Goal: Task Accomplishment & Management: Use online tool/utility

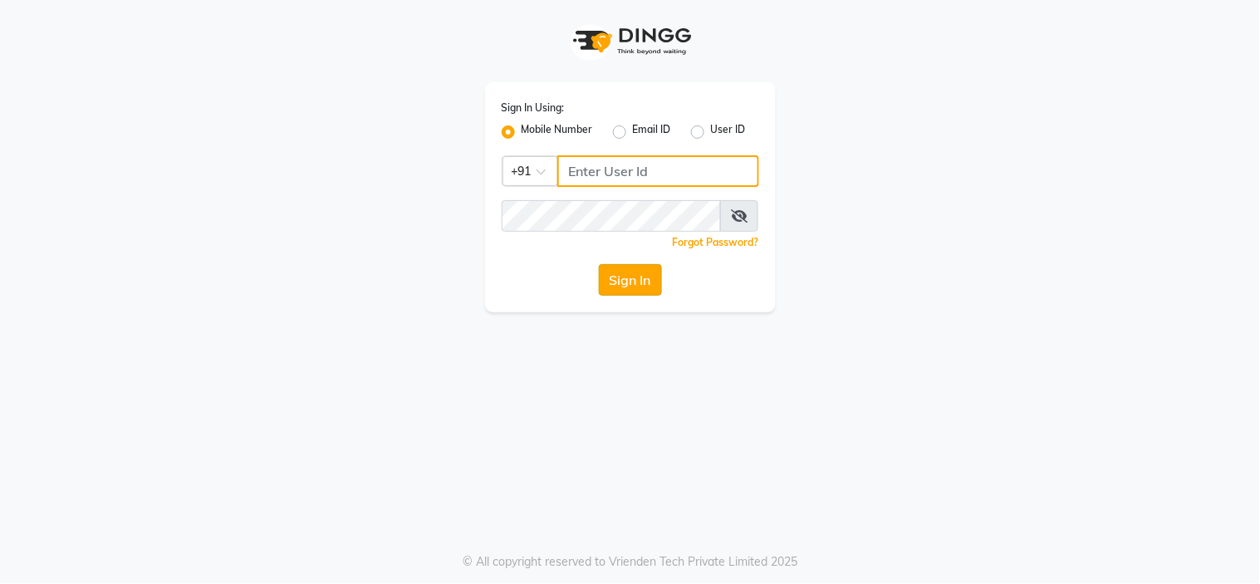
type input "1244903362"
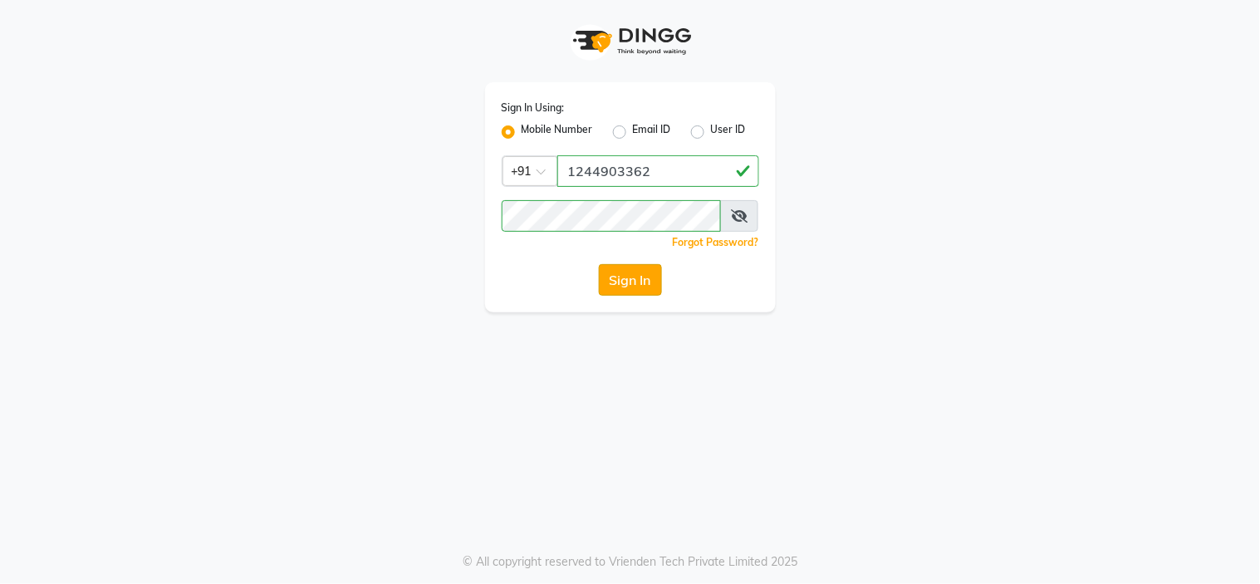
click at [615, 289] on button "Sign In" at bounding box center [630, 280] width 63 height 32
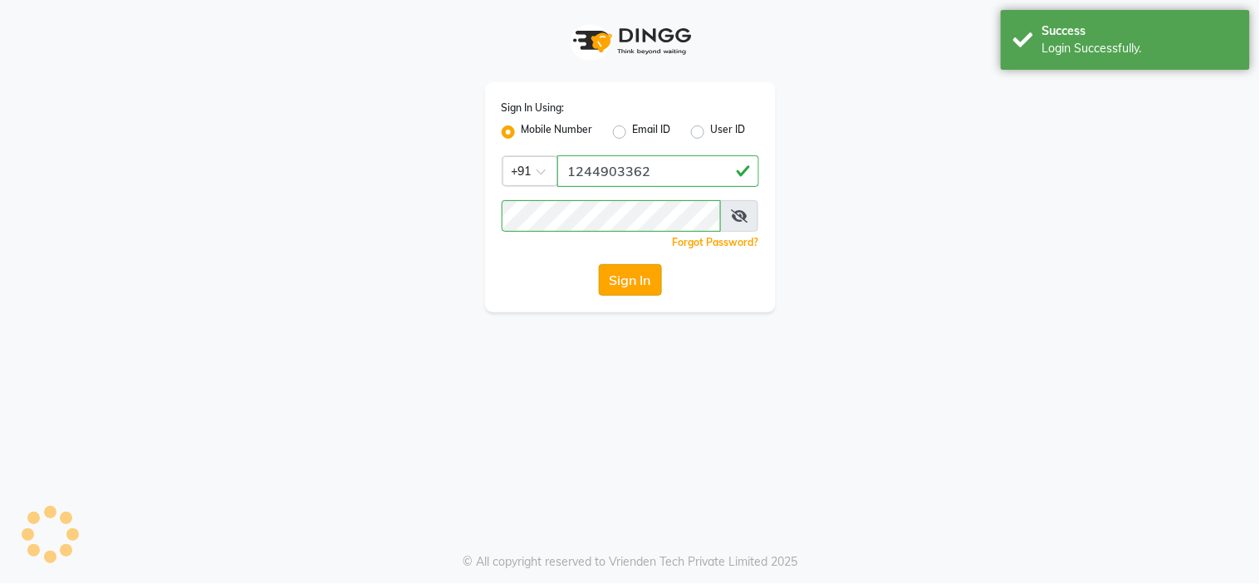
select select "6796"
select select "service"
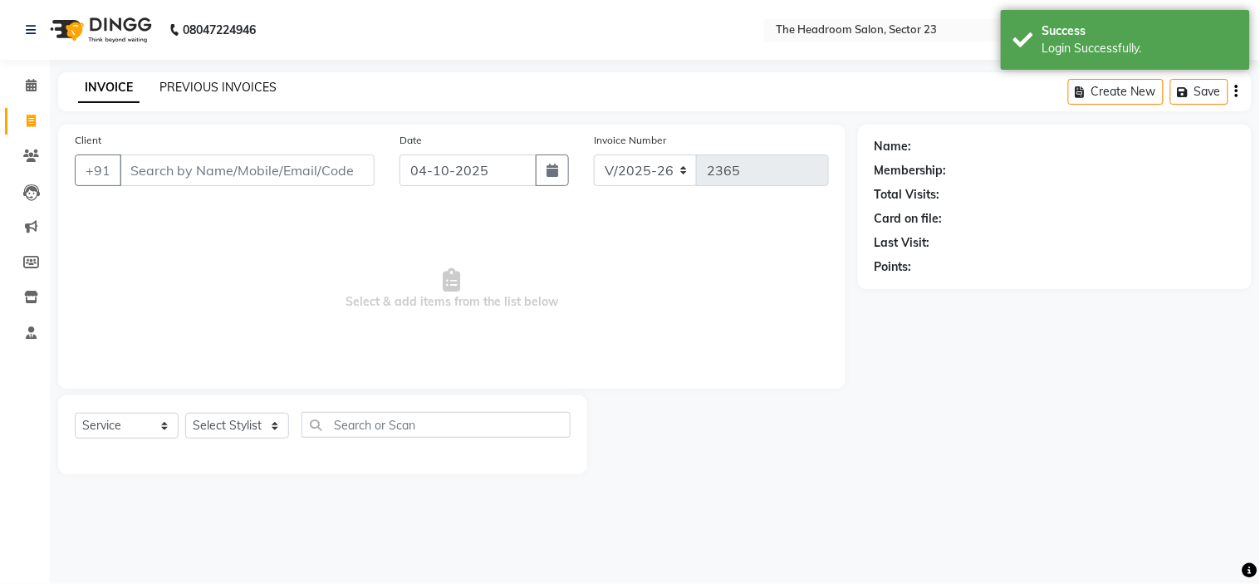
click at [200, 93] on link "PREVIOUS INVOICES" at bounding box center [218, 87] width 117 height 15
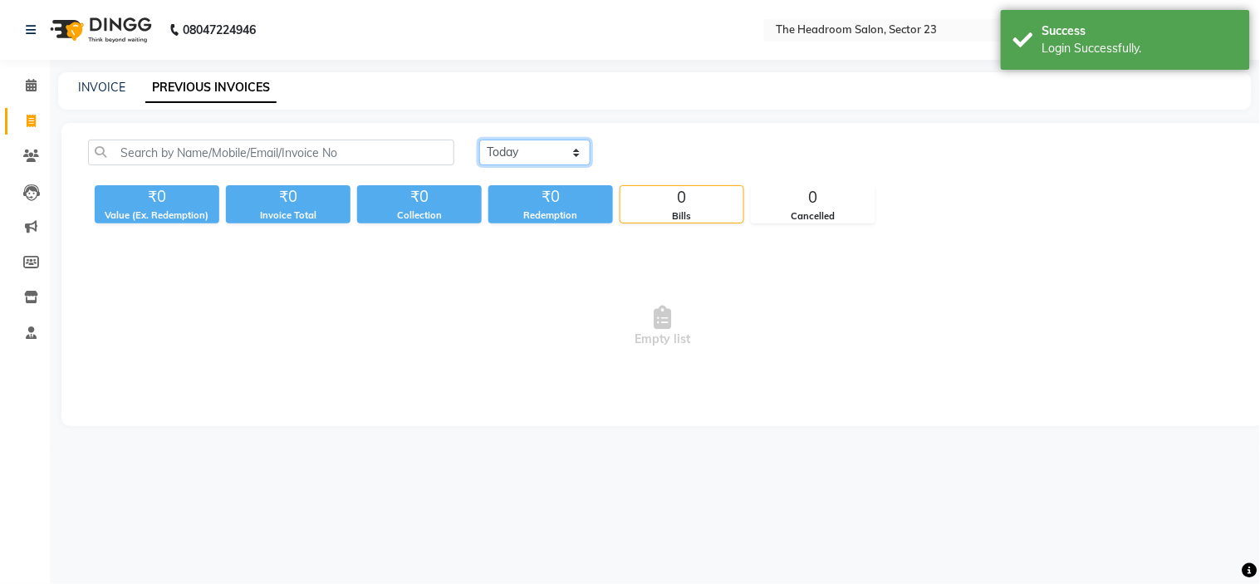
click at [542, 159] on select "[DATE] [DATE] Custom Range" at bounding box center [534, 153] width 111 height 26
select select "yesterday"
click at [479, 140] on select "[DATE] [DATE] Custom Range" at bounding box center [534, 153] width 111 height 26
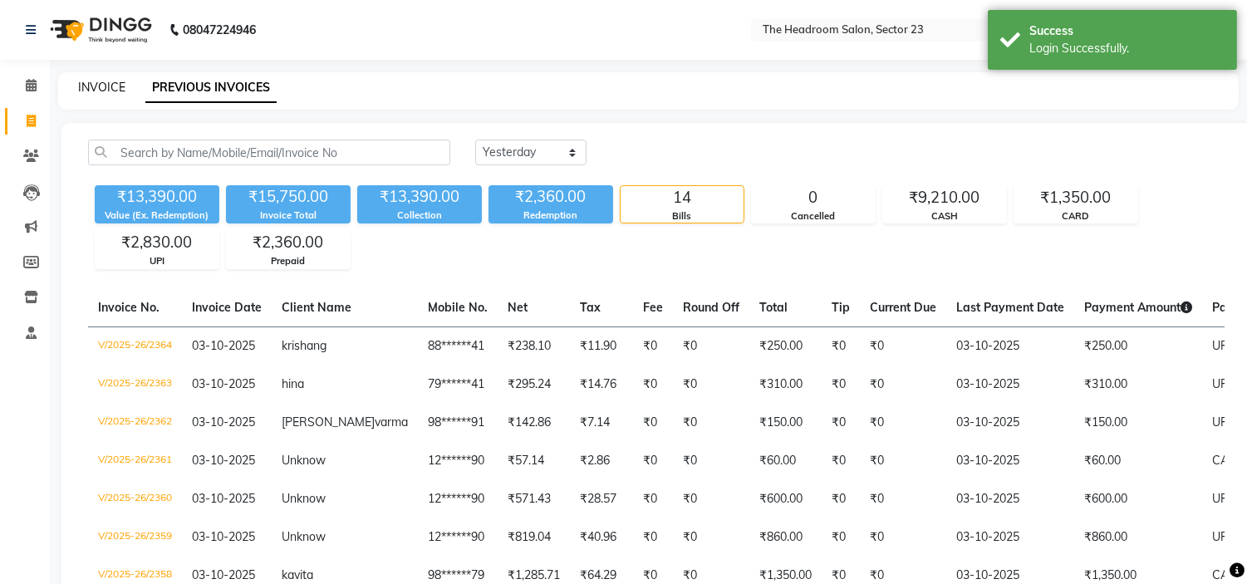
click at [100, 88] on link "INVOICE" at bounding box center [101, 87] width 47 height 15
select select "6796"
select select "service"
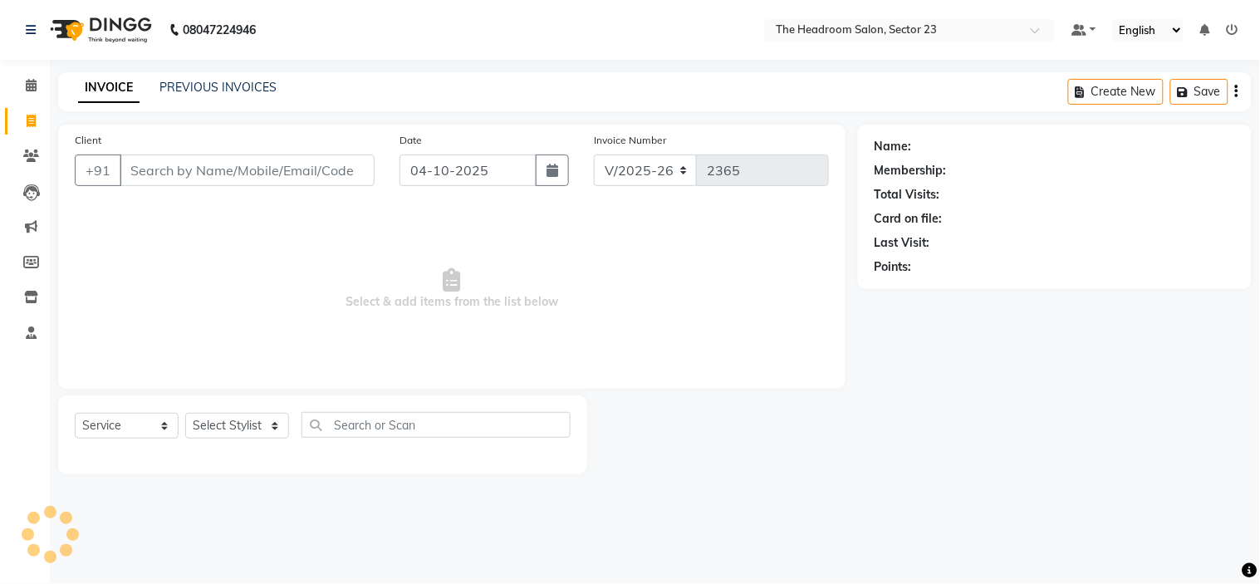
click at [100, 88] on link "INVOICE" at bounding box center [108, 88] width 61 height 30
click at [32, 121] on icon at bounding box center [31, 121] width 9 height 12
select select "service"
select select "6796"
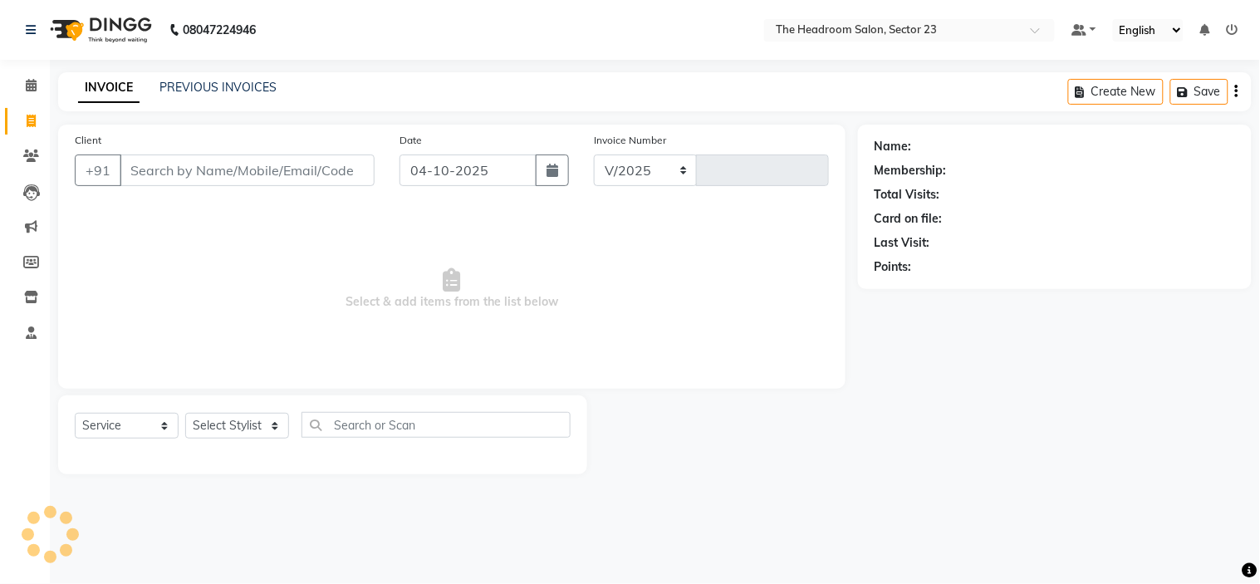
type input "2365"
click at [179, 86] on link "PREVIOUS INVOICES" at bounding box center [218, 87] width 117 height 15
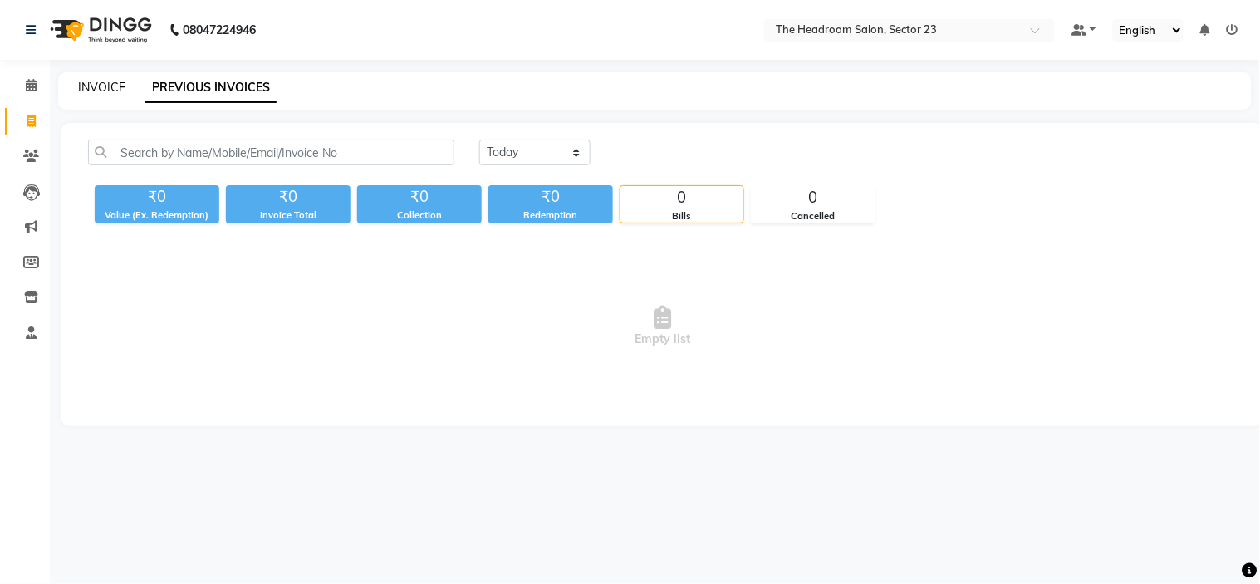
click at [104, 86] on link "INVOICE" at bounding box center [101, 87] width 47 height 15
select select "6796"
select select "service"
